Goal: Task Accomplishment & Management: Manage account settings

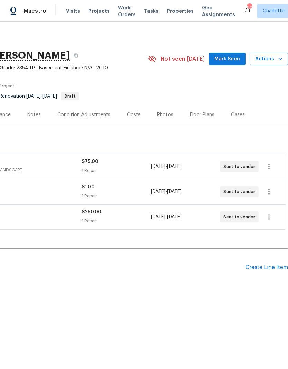
scroll to position [0, 102]
click at [228, 62] on span "Mark Seen" at bounding box center [227, 59] width 26 height 9
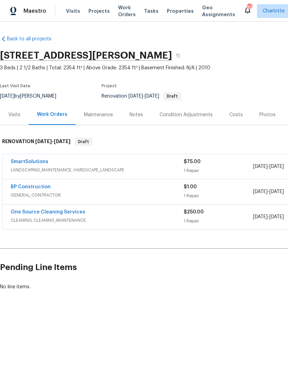
scroll to position [0, 0]
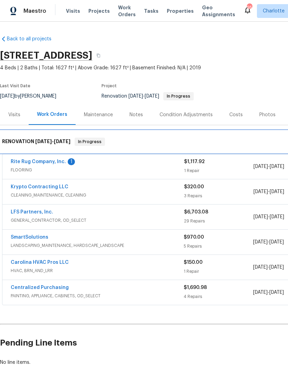
click at [56, 152] on div "RENOVATION 8/13/25 - 8/25/25 In Progress" at bounding box center [195, 142] width 390 height 22
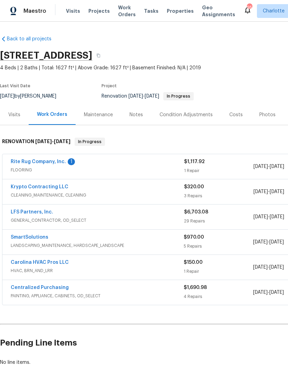
click at [44, 169] on span "FLOORING" at bounding box center [97, 170] width 173 height 7
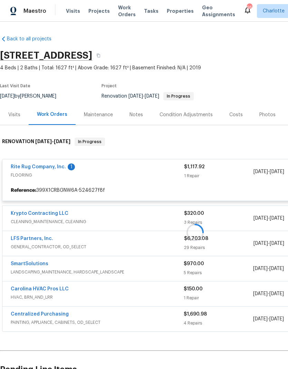
click at [54, 169] on link "Rite Rug Company, Inc." at bounding box center [38, 166] width 55 height 5
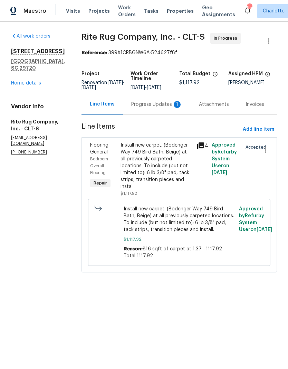
click at [145, 108] on div "Progress Updates 1" at bounding box center [156, 104] width 51 height 7
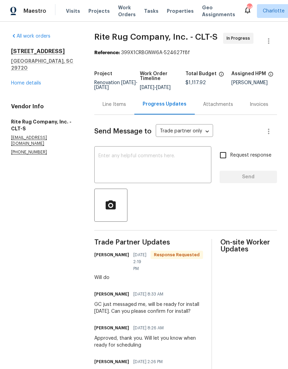
click at [182, 183] on div "x ​" at bounding box center [152, 165] width 117 height 35
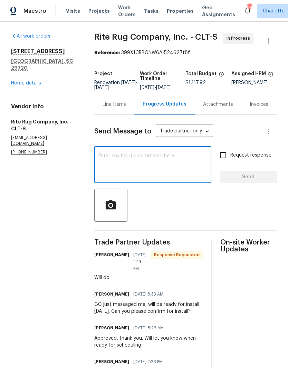
click at [183, 176] on textarea at bounding box center [152, 165] width 109 height 24
type textarea "Thank you sir"
click at [269, 181] on span "Send" at bounding box center [248, 177] width 46 height 9
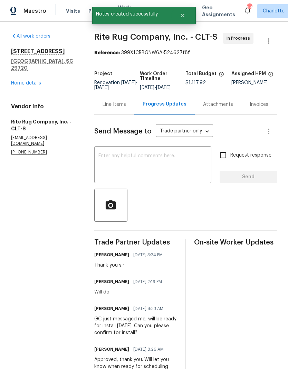
click at [19, 81] on link "Home details" at bounding box center [26, 83] width 30 height 5
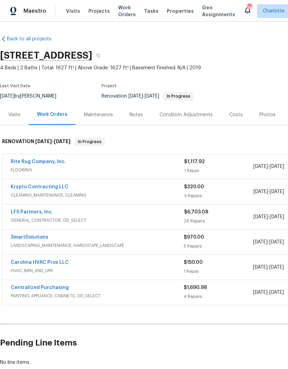
click at [42, 264] on link "Carolina HVAC Pros LLC" at bounding box center [40, 262] width 58 height 5
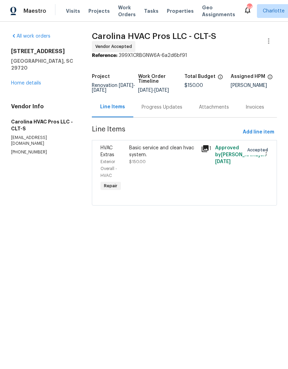
click at [165, 106] on div "Progress Updates" at bounding box center [161, 107] width 57 height 20
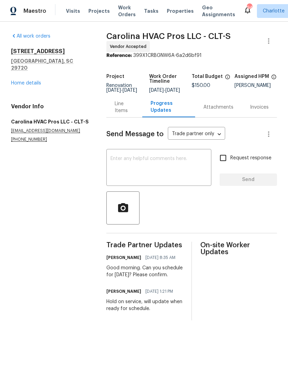
click at [20, 81] on link "Home details" at bounding box center [26, 83] width 30 height 5
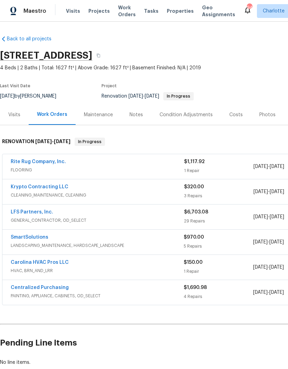
click at [43, 238] on link "SmartSolutions" at bounding box center [30, 237] width 38 height 5
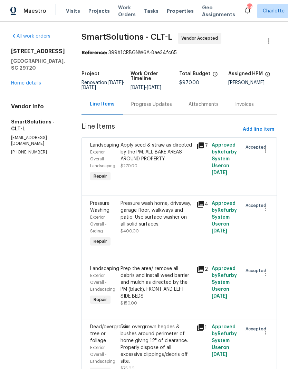
click at [161, 108] on div "Progress Updates" at bounding box center [151, 104] width 41 height 7
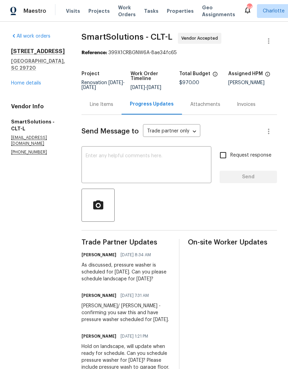
click at [19, 81] on link "Home details" at bounding box center [26, 83] width 30 height 5
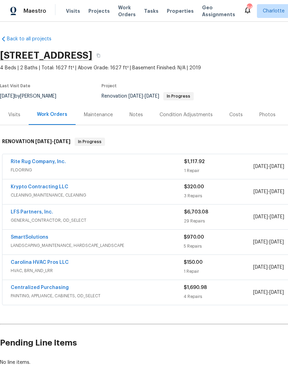
click at [93, 239] on div "SmartSolutions" at bounding box center [97, 238] width 173 height 8
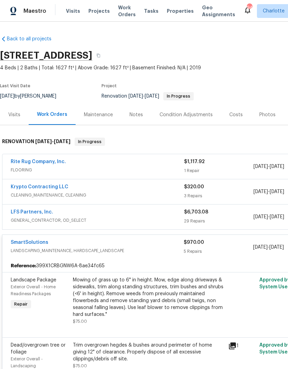
click at [100, 246] on div "SmartSolutions" at bounding box center [97, 243] width 173 height 8
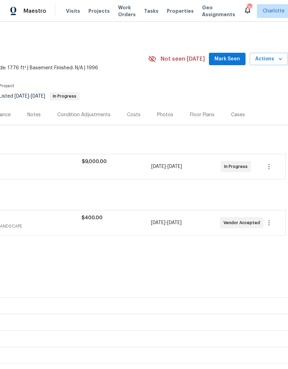
scroll to position [0, 102]
click at [222, 65] on button "Mark Seen" at bounding box center [227, 59] width 37 height 13
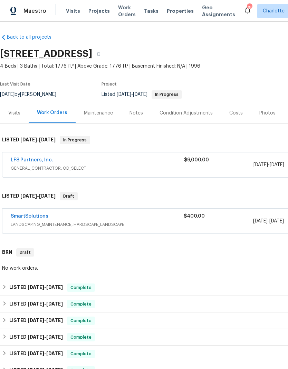
scroll to position [2, 0]
click at [37, 218] on link "SmartSolutions" at bounding box center [30, 216] width 38 height 5
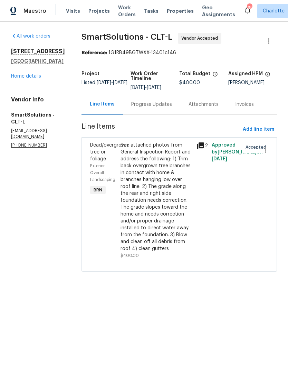
click at [158, 105] on div "Progress Updates" at bounding box center [151, 104] width 41 height 7
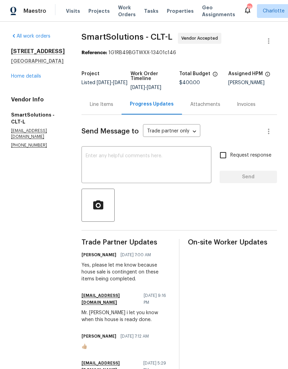
click at [106, 113] on div "Line Items" at bounding box center [101, 104] width 40 height 20
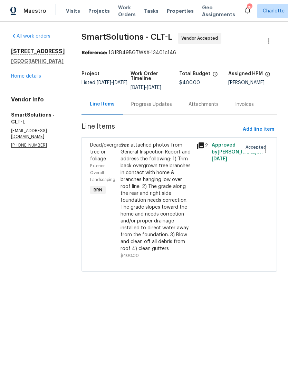
click at [36, 76] on link "Home details" at bounding box center [26, 76] width 30 height 5
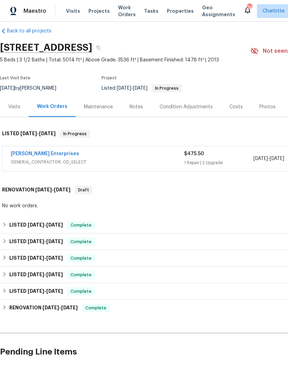
scroll to position [8, 0]
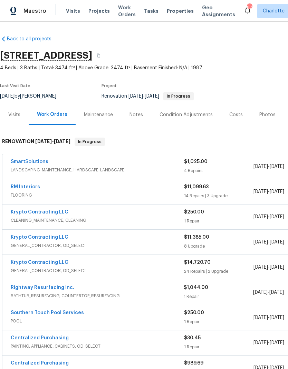
scroll to position [0, -4]
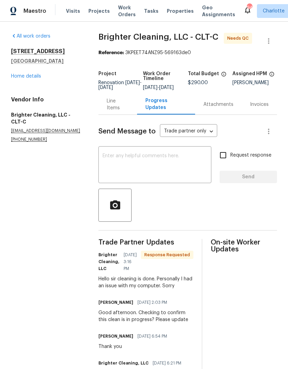
click at [115, 111] on div "Line Items" at bounding box center [118, 105] width 22 height 14
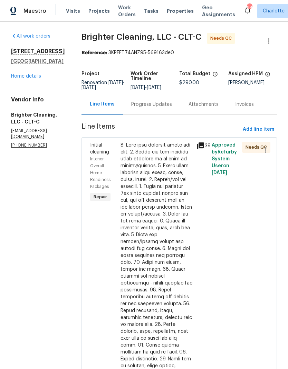
click at [197, 144] on icon at bounding box center [200, 145] width 7 height 7
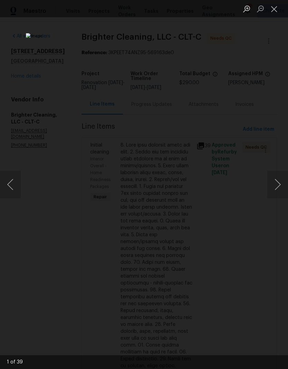
click at [269, 190] on button "Next image" at bounding box center [277, 185] width 21 height 28
click at [268, 185] on button "Next image" at bounding box center [277, 185] width 21 height 28
click at [274, 182] on button "Next image" at bounding box center [277, 185] width 21 height 28
click at [270, 185] on button "Next image" at bounding box center [277, 185] width 21 height 28
click at [270, 187] on button "Next image" at bounding box center [277, 185] width 21 height 28
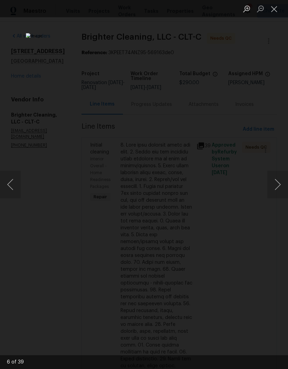
click at [269, 186] on button "Next image" at bounding box center [277, 185] width 21 height 28
click at [272, 184] on button "Next image" at bounding box center [277, 185] width 21 height 28
click at [272, 185] on button "Next image" at bounding box center [277, 185] width 21 height 28
click at [273, 185] on button "Next image" at bounding box center [277, 185] width 21 height 28
click at [272, 185] on button "Next image" at bounding box center [277, 185] width 21 height 28
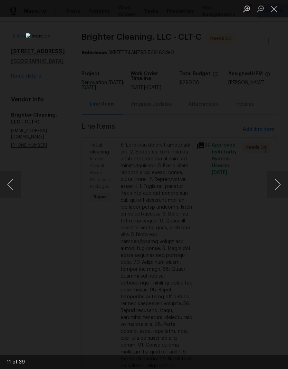
click at [273, 186] on button "Next image" at bounding box center [277, 185] width 21 height 28
click at [273, 185] on button "Next image" at bounding box center [277, 185] width 21 height 28
click at [272, 185] on button "Next image" at bounding box center [277, 185] width 21 height 28
click at [274, 184] on button "Next image" at bounding box center [277, 185] width 21 height 28
click at [274, 185] on button "Next image" at bounding box center [277, 185] width 21 height 28
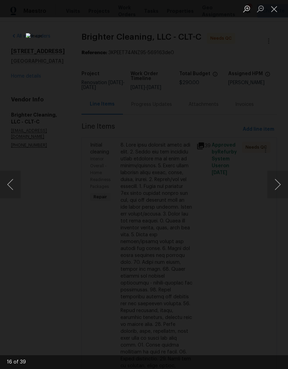
click at [274, 185] on button "Next image" at bounding box center [277, 185] width 21 height 28
click at [274, 186] on button "Next image" at bounding box center [277, 185] width 21 height 28
click at [273, 187] on button "Next image" at bounding box center [277, 185] width 21 height 28
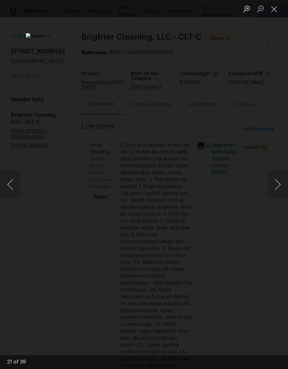
click at [273, 187] on button "Next image" at bounding box center [277, 185] width 21 height 28
click at [275, 185] on button "Next image" at bounding box center [277, 185] width 21 height 28
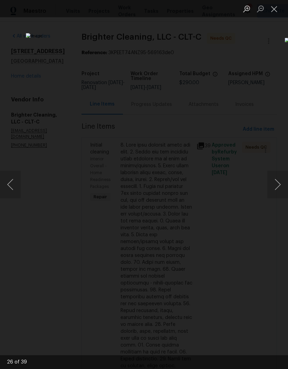
click at [275, 186] on button "Next image" at bounding box center [277, 185] width 21 height 28
click at [275, 185] on button "Next image" at bounding box center [277, 185] width 21 height 28
click at [274, 186] on button "Next image" at bounding box center [277, 185] width 21 height 28
click at [274, 187] on button "Next image" at bounding box center [277, 185] width 21 height 28
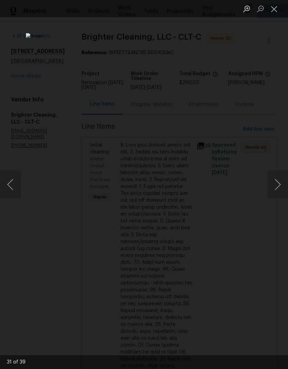
click at [275, 187] on button "Next image" at bounding box center [277, 185] width 21 height 28
click at [274, 187] on button "Next image" at bounding box center [277, 185] width 21 height 28
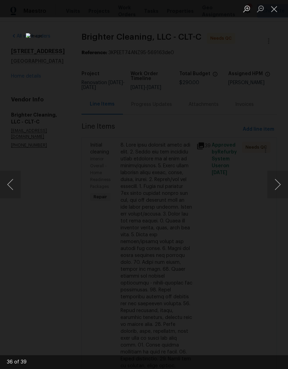
click at [273, 188] on button "Next image" at bounding box center [277, 185] width 21 height 28
click at [274, 187] on button "Next image" at bounding box center [277, 185] width 21 height 28
click at [274, 13] on button "Close lightbox" at bounding box center [274, 9] width 14 height 12
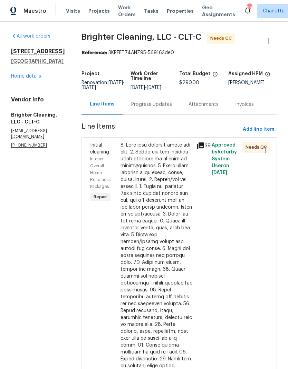
click at [141, 108] on div "Progress Updates" at bounding box center [151, 104] width 57 height 20
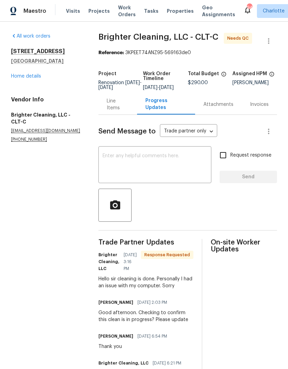
click at [156, 167] on textarea at bounding box center [154, 165] width 104 height 24
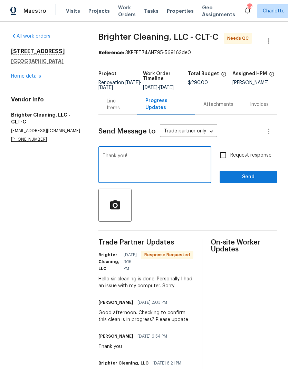
type textarea "Thank you!"
click at [257, 181] on span "Send" at bounding box center [248, 177] width 46 height 9
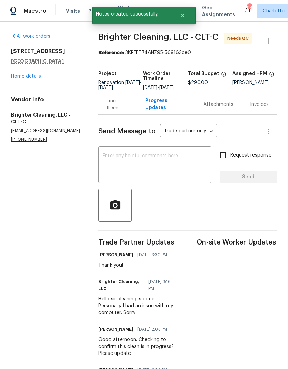
click at [22, 74] on link "Home details" at bounding box center [26, 76] width 30 height 5
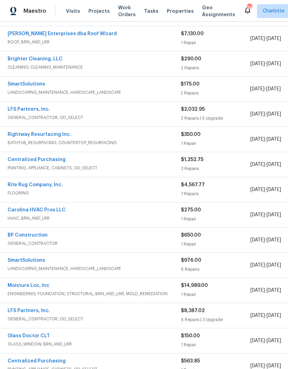
scroll to position [124, 3]
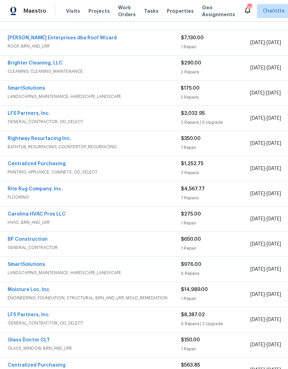
click at [21, 87] on link "SmartSolutions" at bounding box center [27, 88] width 38 height 5
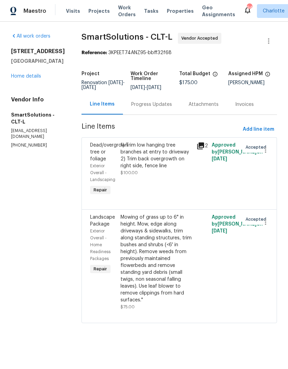
click at [147, 114] on div "Progress Updates" at bounding box center [151, 104] width 57 height 20
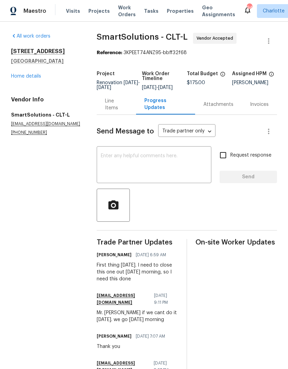
click at [21, 78] on link "Home details" at bounding box center [26, 76] width 30 height 5
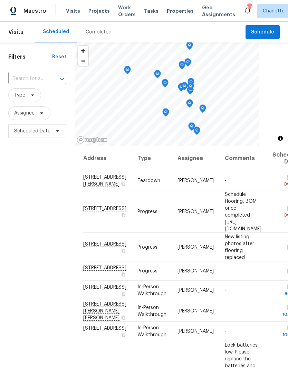
click at [29, 79] on input "text" at bounding box center [27, 78] width 39 height 11
type input "508 da"
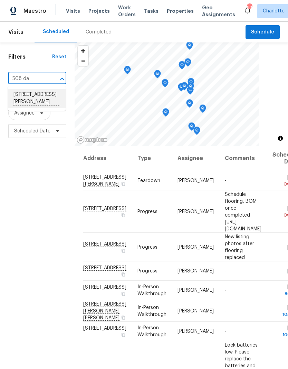
click at [26, 96] on li "508 Danfield Dr, Clover, SC 29710" at bounding box center [37, 98] width 58 height 19
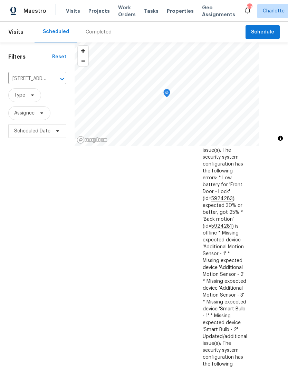
scroll to position [708, 48]
click at [0, 0] on icon at bounding box center [0, 0] width 0 height 0
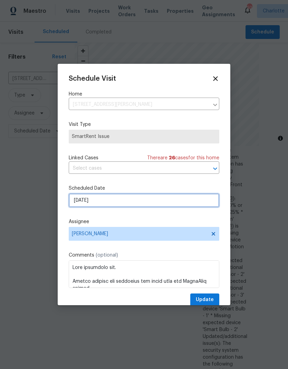
click at [182, 202] on input "8/21/2025" at bounding box center [144, 200] width 150 height 14
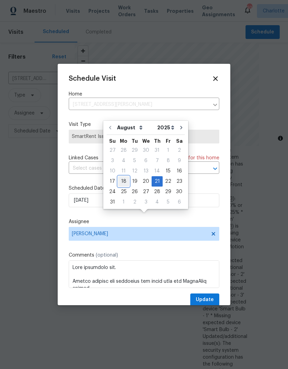
click at [121, 177] on div "18" at bounding box center [123, 182] width 11 height 10
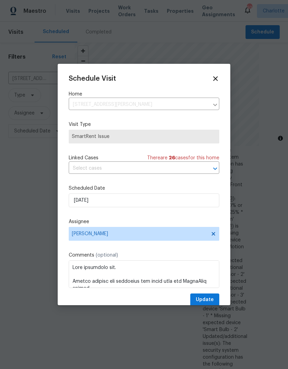
type input "8/18/2025"
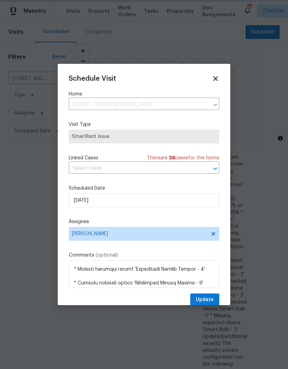
scroll to position [261, 0]
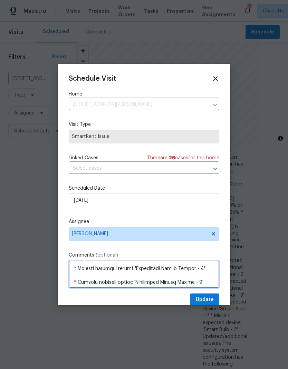
click at [214, 276] on textarea at bounding box center [144, 274] width 150 height 28
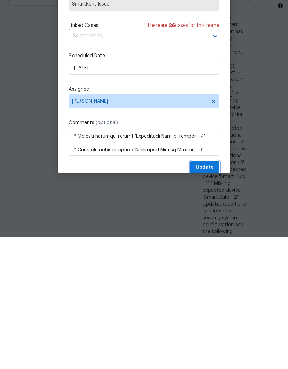
click at [211, 295] on span "Update" at bounding box center [204, 299] width 18 height 9
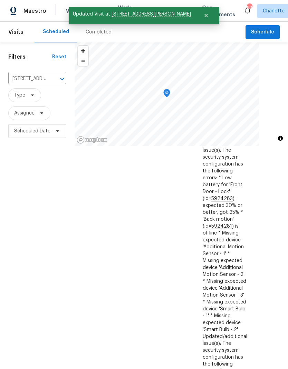
click at [51, 76] on icon "Clear" at bounding box center [53, 79] width 7 height 7
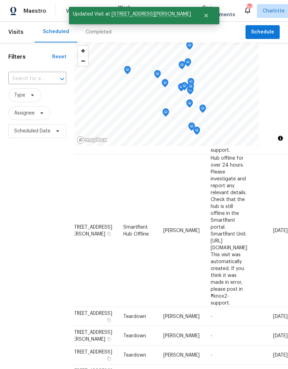
scroll to position [481, 48]
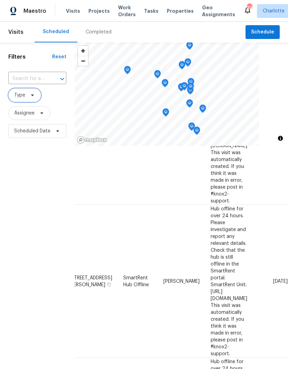
click at [22, 93] on span "Type" at bounding box center [19, 95] width 11 height 7
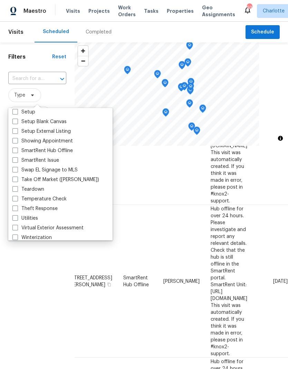
scroll to position [582, 0]
click at [41, 192] on label "Teardown" at bounding box center [28, 188] width 32 height 7
click at [17, 190] on input "Teardown" at bounding box center [14, 187] width 4 height 4
checkbox input "true"
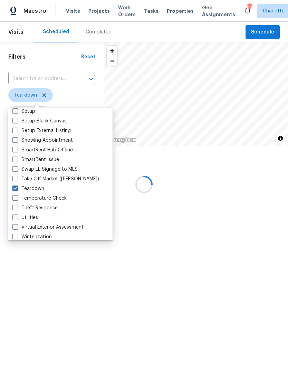
scroll to position [372, 0]
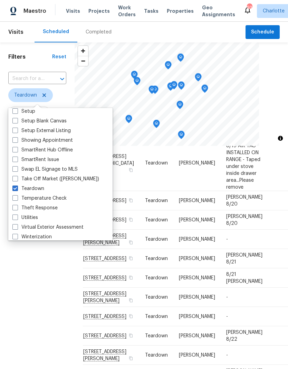
click at [48, 299] on div "Filters Reset ​ Teardown Assignee Scheduled Date" at bounding box center [37, 241] width 74 height 399
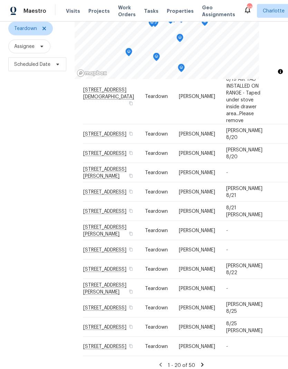
scroll to position [28, 0]
click at [203, 362] on icon at bounding box center [202, 365] width 6 height 6
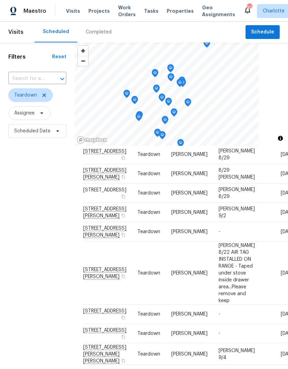
scroll to position [337, 0]
click at [39, 290] on div "Filters Reset ​ Teardown Assignee Scheduled Date" at bounding box center [37, 241] width 74 height 399
click at [0, 0] on span at bounding box center [0, 0] width 0 height 0
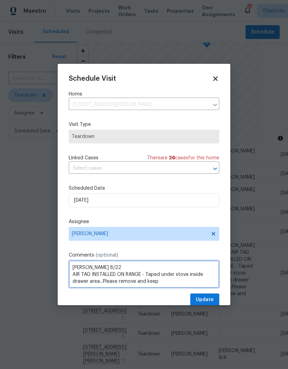
click at [118, 269] on textarea "COE 8/22 AIR TAG INSTALLED ON RANGE - Taped under stove inside drawer area...Pl…" at bounding box center [144, 274] width 150 height 28
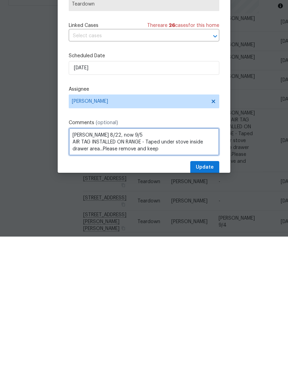
type textarea "COE 8/22, now 9/5 AIR TAG INSTALLED ON RANGE - Taped under stove inside drawer …"
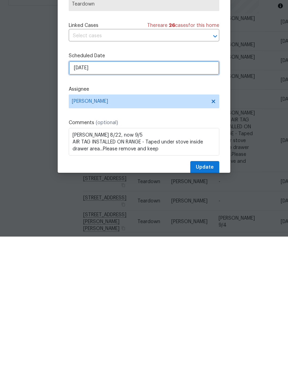
click at [150, 193] on input "9/1/2025" at bounding box center [144, 200] width 150 height 14
select select "8"
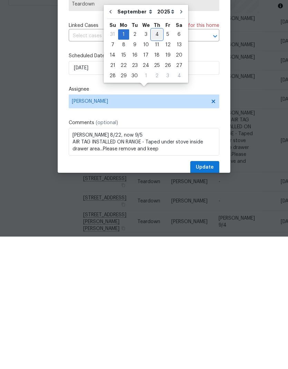
click at [158, 162] on div "4" at bounding box center [156, 167] width 11 height 10
type input "9/4/2025"
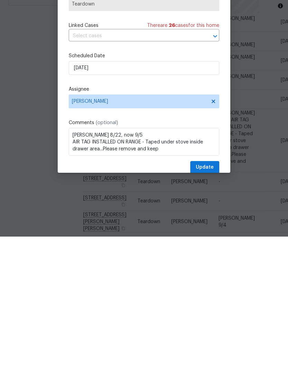
scroll to position [28, 0]
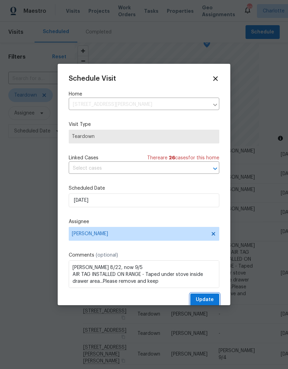
click at [208, 298] on span "Update" at bounding box center [204, 299] width 18 height 9
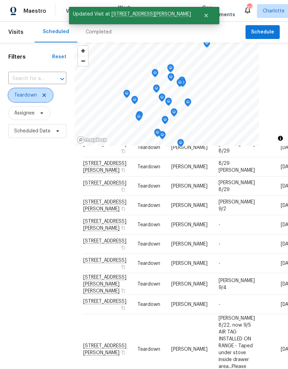
click at [43, 92] on icon at bounding box center [44, 95] width 6 height 6
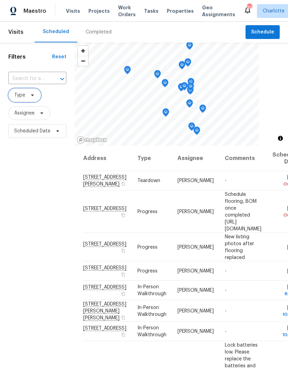
scroll to position [0, 0]
click at [34, 73] on input "text" at bounding box center [27, 78] width 39 height 11
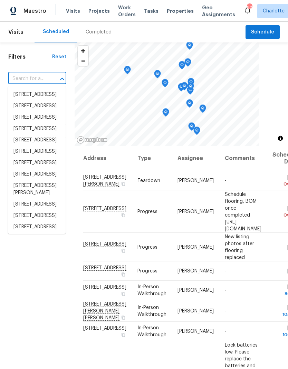
scroll to position [0, 0]
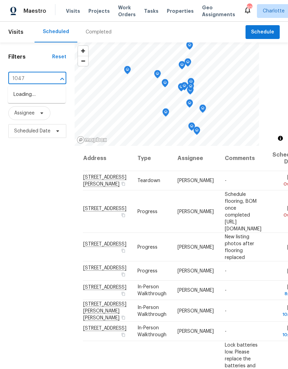
type input "1047 m"
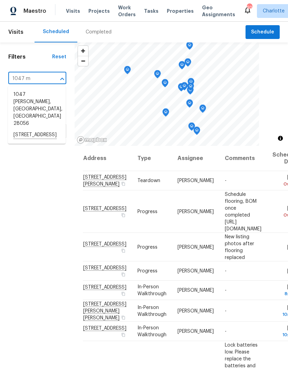
click at [29, 129] on li "[STREET_ADDRESS]" at bounding box center [37, 135] width 58 height 12
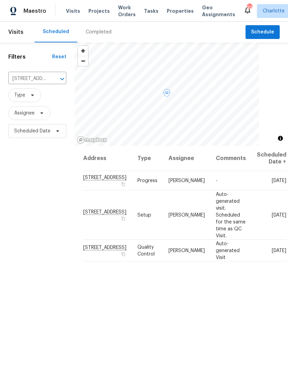
click at [0, 0] on span at bounding box center [0, 0] width 0 height 0
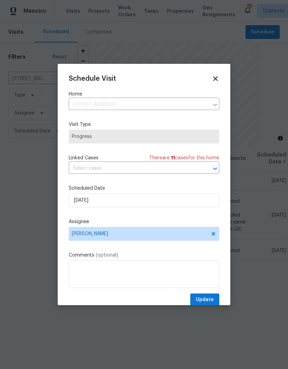
click at [150, 212] on div "Schedule Visit Home 1047 Mallard Dr, Rock Hill, SC 29732 ​ Visit Type Progress …" at bounding box center [144, 190] width 150 height 231
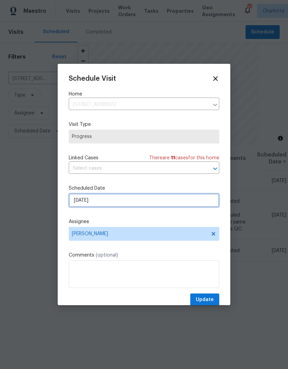
click at [151, 205] on input "8/18/2025" at bounding box center [144, 200] width 150 height 14
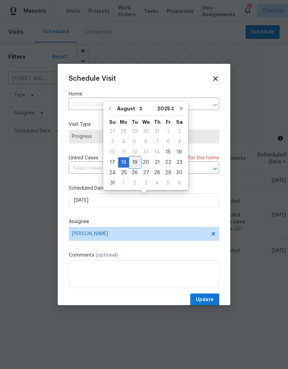
click at [132, 163] on div "19" at bounding box center [134, 163] width 11 height 10
type input "8/19/2025"
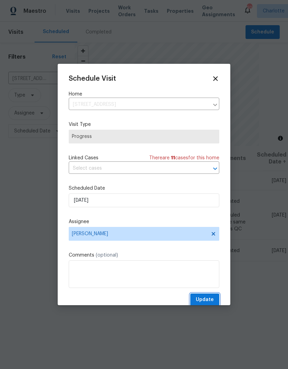
click at [211, 299] on span "Update" at bounding box center [204, 299] width 18 height 9
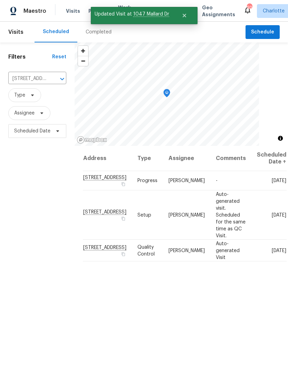
click at [55, 80] on icon "Clear" at bounding box center [53, 79] width 7 height 7
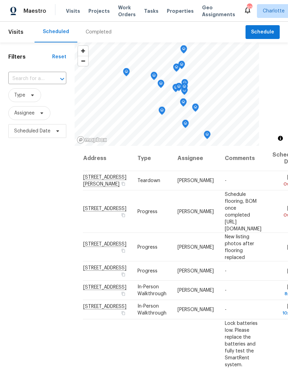
click at [33, 78] on input "text" at bounding box center [27, 78] width 39 height 11
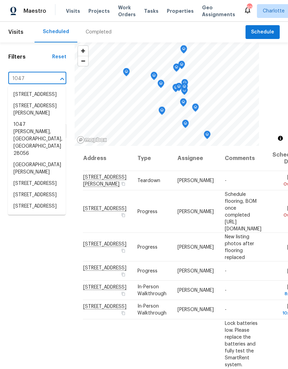
type input "1047 m"
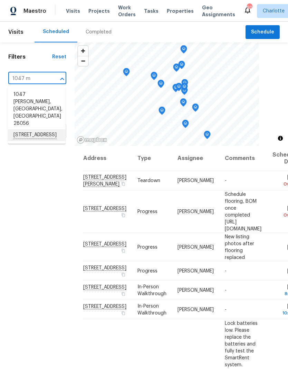
click at [28, 129] on li "[STREET_ADDRESS]" at bounding box center [37, 135] width 58 height 12
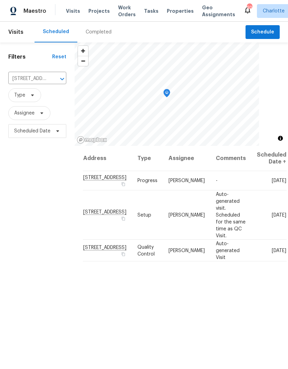
click at [54, 82] on icon "Clear" at bounding box center [53, 79] width 7 height 7
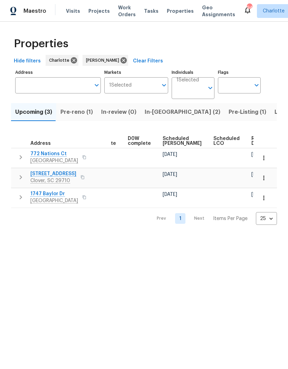
scroll to position [0, 173]
click at [264, 158] on icon "button" at bounding box center [263, 157] width 7 height 7
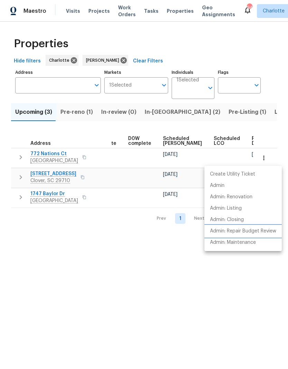
click at [269, 228] on p "Admin: Repair Budget Review" at bounding box center [243, 231] width 66 height 7
click at [269, 114] on div at bounding box center [144, 184] width 288 height 369
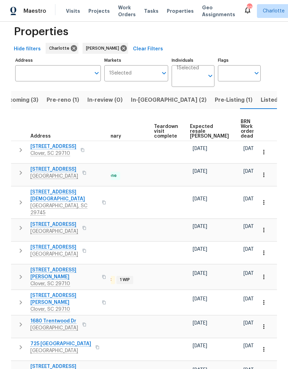
scroll to position [0, 151]
click at [200, 130] on span "Expected resale COE" at bounding box center [209, 131] width 39 height 14
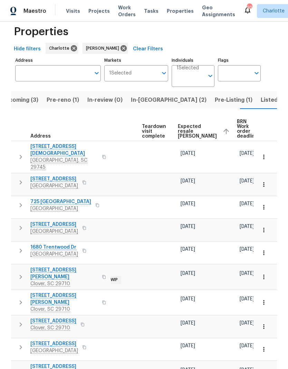
scroll to position [0, 163]
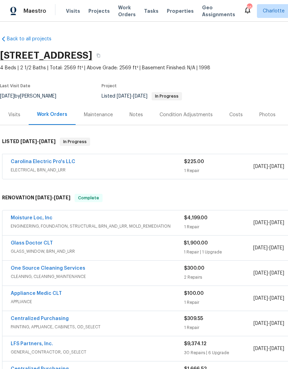
click at [34, 163] on link "Carolina Electric Pro's LLC" at bounding box center [43, 161] width 64 height 5
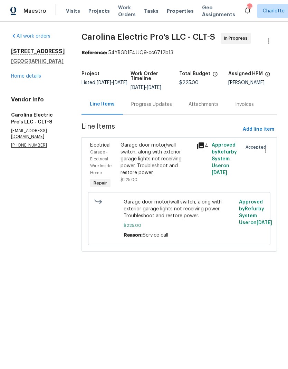
click at [166, 107] on div "Progress Updates" at bounding box center [151, 104] width 41 height 7
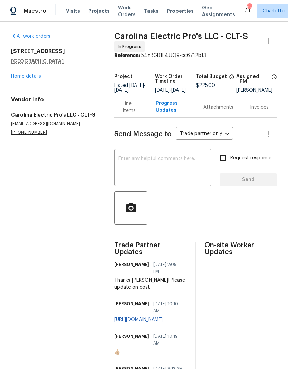
click at [159, 178] on textarea at bounding box center [162, 168] width 89 height 24
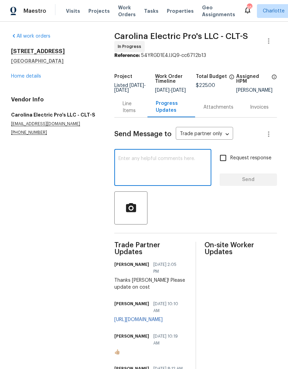
click at [18, 76] on link "Home details" at bounding box center [26, 76] width 30 height 5
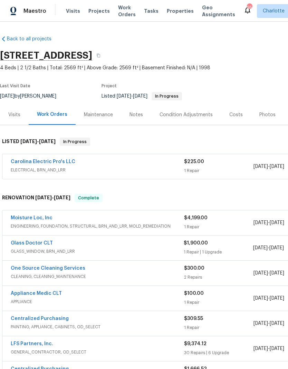
click at [47, 216] on link "Moisture Loc, Inc" at bounding box center [32, 217] width 42 height 5
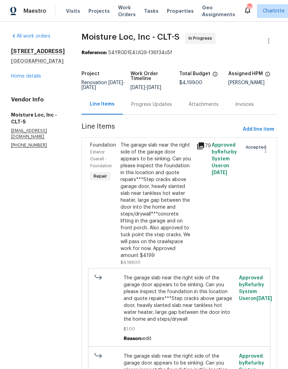
click at [197, 146] on icon at bounding box center [200, 145] width 7 height 7
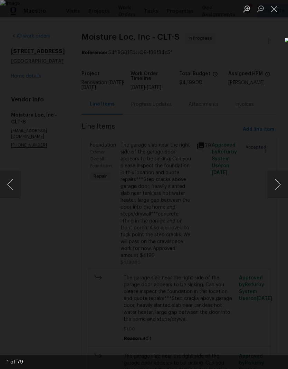
click at [283, 183] on button "Next image" at bounding box center [277, 185] width 21 height 28
click at [281, 187] on button "Next image" at bounding box center [277, 185] width 21 height 28
click at [273, 187] on button "Next image" at bounding box center [277, 185] width 21 height 28
click at [272, 186] on button "Next image" at bounding box center [277, 185] width 21 height 28
click at [272, 188] on button "Next image" at bounding box center [277, 185] width 21 height 28
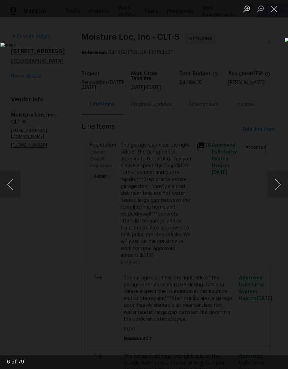
click at [274, 187] on button "Next image" at bounding box center [277, 185] width 21 height 28
click at [276, 187] on button "Next image" at bounding box center [277, 185] width 21 height 28
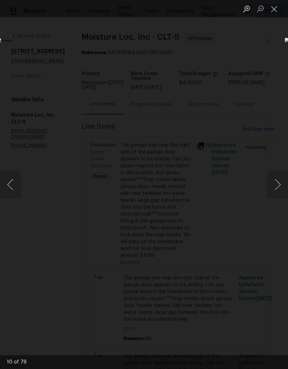
click at [276, 186] on button "Next image" at bounding box center [277, 185] width 21 height 28
click at [276, 185] on button "Next image" at bounding box center [277, 185] width 21 height 28
click at [278, 183] on button "Next image" at bounding box center [277, 185] width 21 height 28
click at [268, 8] on button "Close lightbox" at bounding box center [274, 9] width 14 height 12
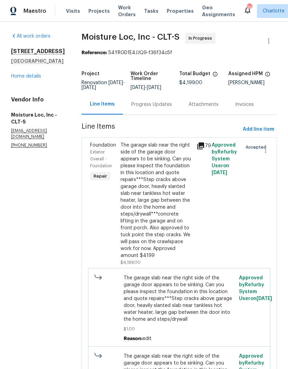
click at [99, 150] on div "Exterior Overall - Foundation" at bounding box center [103, 159] width 26 height 21
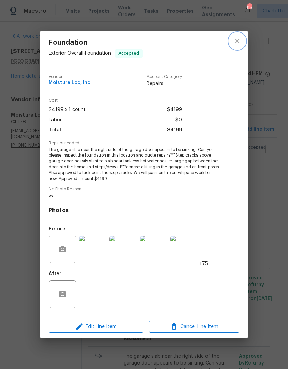
click at [231, 43] on button "close" at bounding box center [237, 41] width 17 height 17
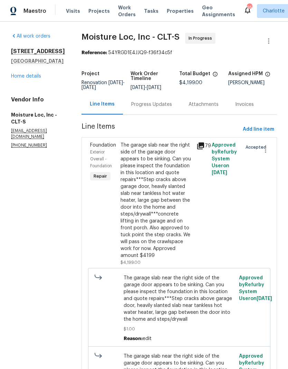
click at [21, 79] on link "Home details" at bounding box center [26, 76] width 30 height 5
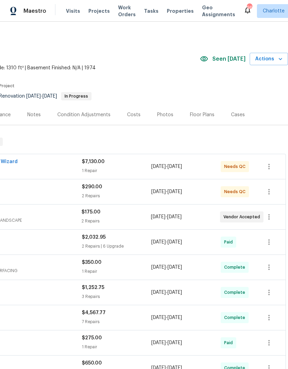
scroll to position [0, 102]
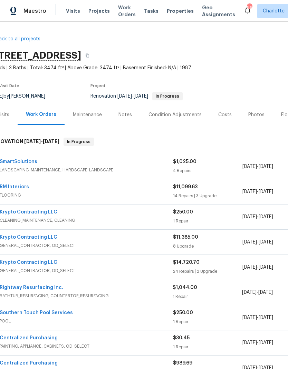
scroll to position [0, 11]
click at [122, 116] on div "Notes" at bounding box center [124, 114] width 13 height 7
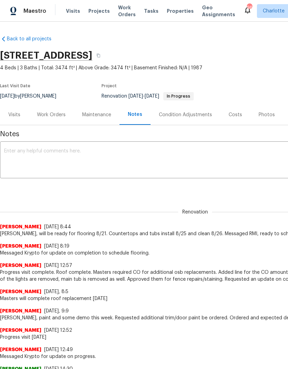
click at [150, 161] on textarea at bounding box center [194, 161] width 381 height 24
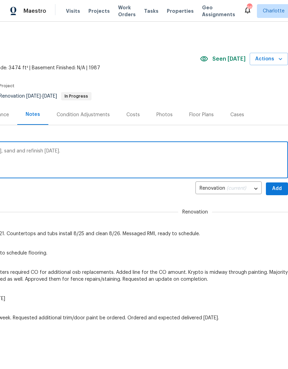
scroll to position [0, 102]
type textarea "RMI confirmed for LVP/ carpet install [DATE], sand and refinish [DATE]. Will ne…"
click at [278, 187] on span "Add" at bounding box center [276, 188] width 11 height 9
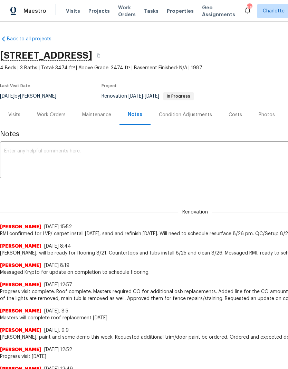
scroll to position [0, 0]
click at [52, 112] on div "Work Orders" at bounding box center [51, 114] width 29 height 7
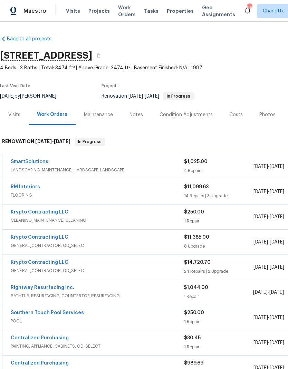
click at [48, 289] on link "Rightway Resurfacing Inc." at bounding box center [42, 287] width 63 height 5
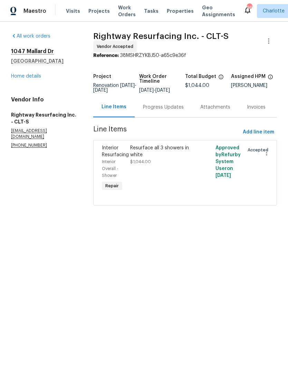
click at [164, 117] on div "Progress Updates" at bounding box center [162, 107] width 57 height 20
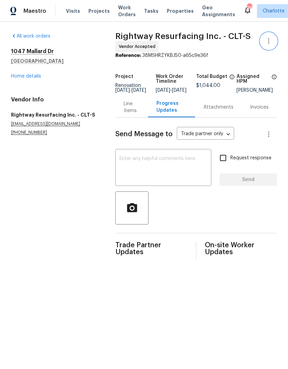
click at [269, 42] on icon "button" at bounding box center [268, 41] width 8 height 8
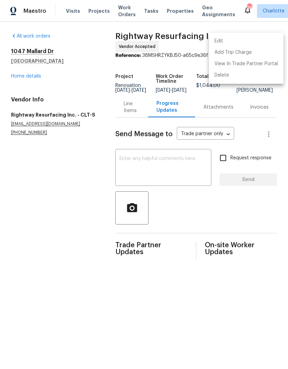
click at [244, 41] on li "Edit" at bounding box center [246, 41] width 74 height 11
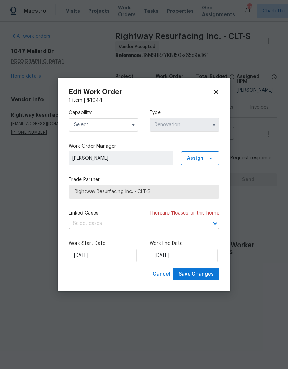
click at [122, 127] on input "text" at bounding box center [104, 125] width 70 height 14
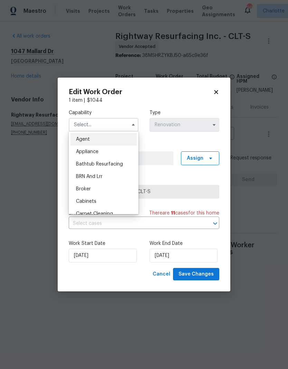
click at [124, 167] on div "Bathtub Resurfacing" at bounding box center [103, 164] width 66 height 12
type input "Bathtub Resurfacing"
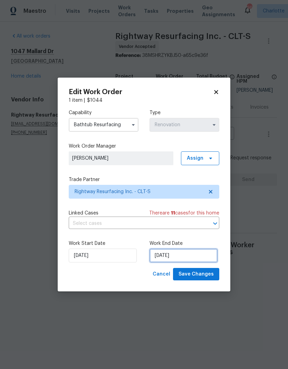
click at [191, 259] on input "[DATE]" at bounding box center [183, 256] width 68 height 14
select select "7"
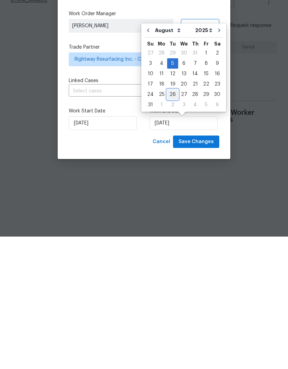
click at [170, 222] on div "26" at bounding box center [172, 227] width 11 height 10
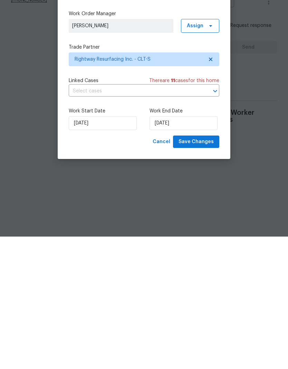
type input "[DATE]"
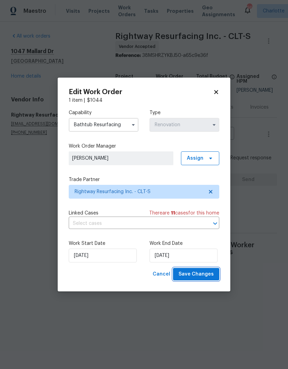
click at [199, 280] on button "Save Changes" at bounding box center [196, 274] width 46 height 13
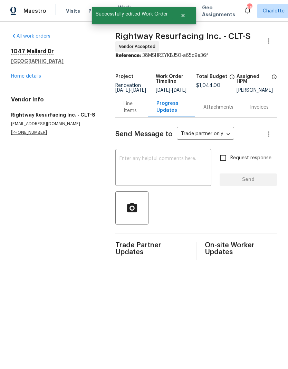
click at [21, 74] on link "Home details" at bounding box center [26, 76] width 30 height 5
